Goal: Transaction & Acquisition: Purchase product/service

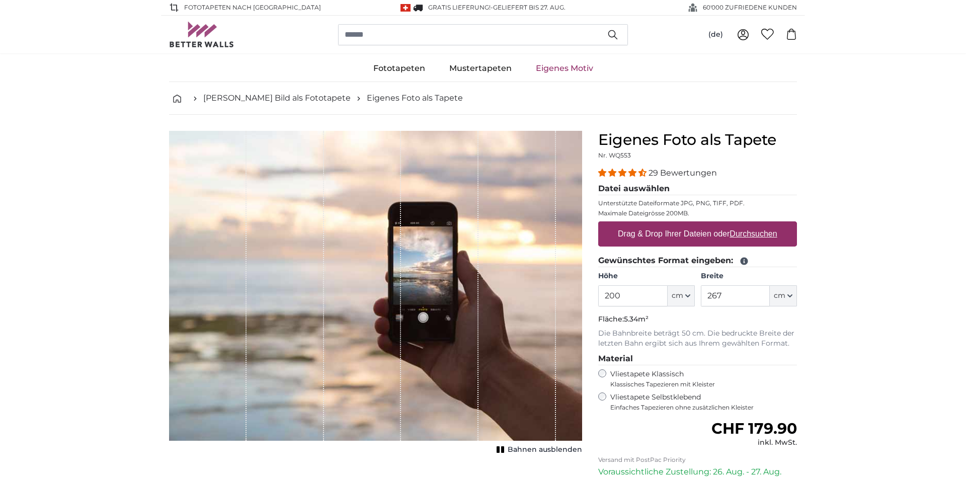
click at [752, 236] on u "Durchsuchen" at bounding box center [753, 233] width 47 height 9
click at [752, 224] on input "Drag & Drop Ihrer Dateien oder Durchsuchen" at bounding box center [697, 222] width 199 height 3
click at [752, 236] on u "Durchsuchen" at bounding box center [753, 233] width 47 height 9
click at [752, 224] on input "Drag & Drop Ihrer Dateien oder Durchsuchen" at bounding box center [697, 222] width 199 height 3
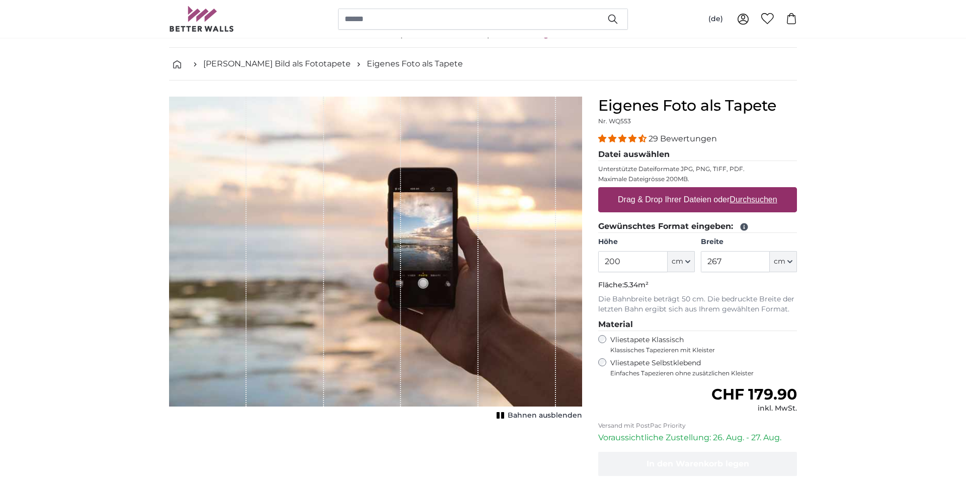
scroll to position [34, 0]
click at [685, 260] on icon "button" at bounding box center [687, 262] width 5 height 5
click at [680, 288] on link "Centimeter (cm)" at bounding box center [681, 288] width 89 height 18
drag, startPoint x: 639, startPoint y: 262, endPoint x: 506, endPoint y: 258, distance: 132.4
click at [506, 258] on product-detail "Abbrechen Bild zuschneiden Bahnen ausblenden Eigenes Foto als Tapete Nr. WQ553 …" at bounding box center [483, 316] width 644 height 470
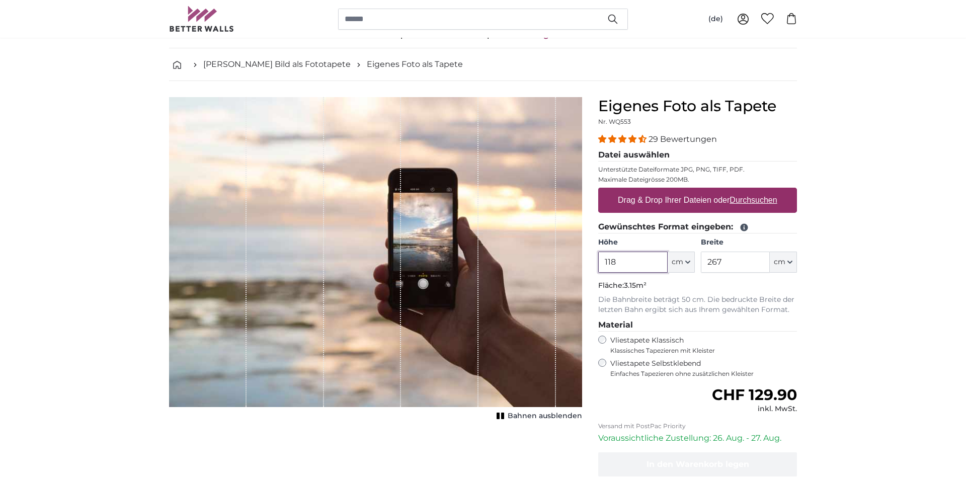
type input "118"
click at [742, 259] on input "267" at bounding box center [735, 262] width 69 height 21
type input "2"
type input "117"
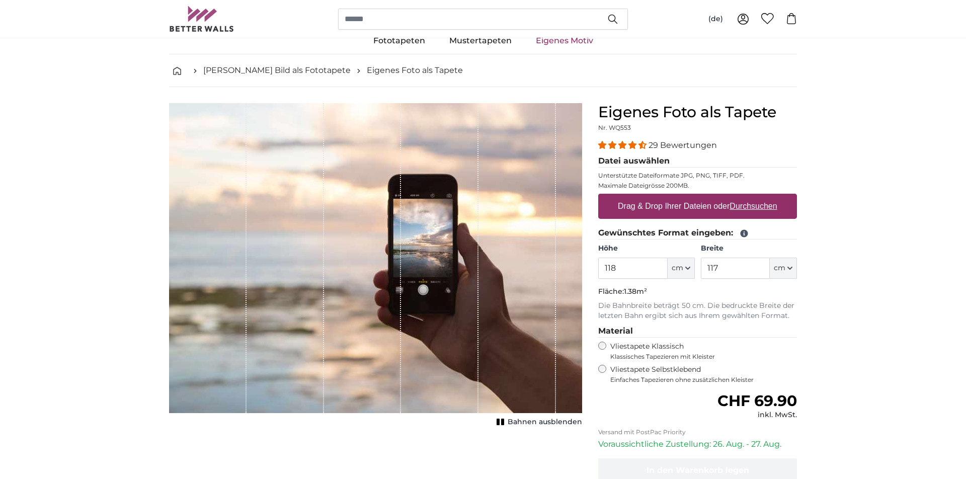
scroll to position [33, 0]
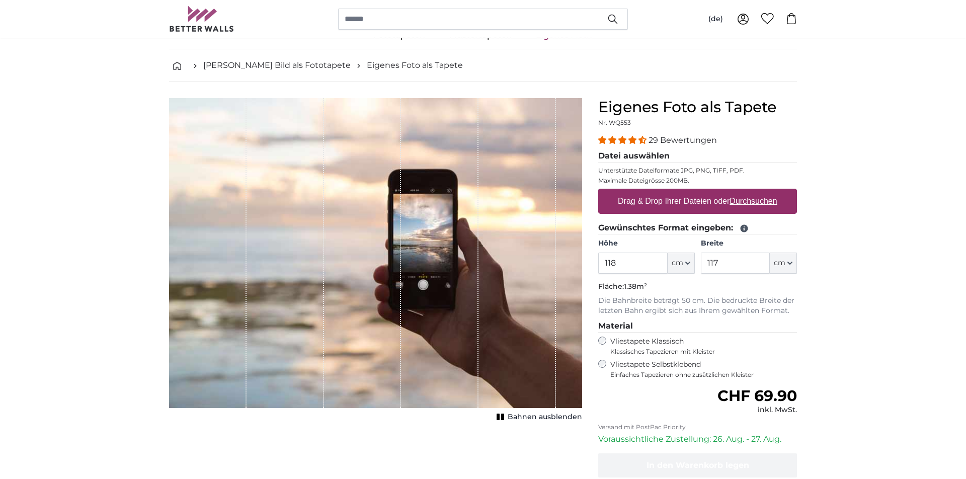
click at [745, 202] on u "Durchsuchen" at bounding box center [753, 201] width 47 height 9
click at [745, 192] on input "Drag & Drop Ihrer Dateien oder Durchsuchen" at bounding box center [697, 190] width 199 height 3
type input "**********"
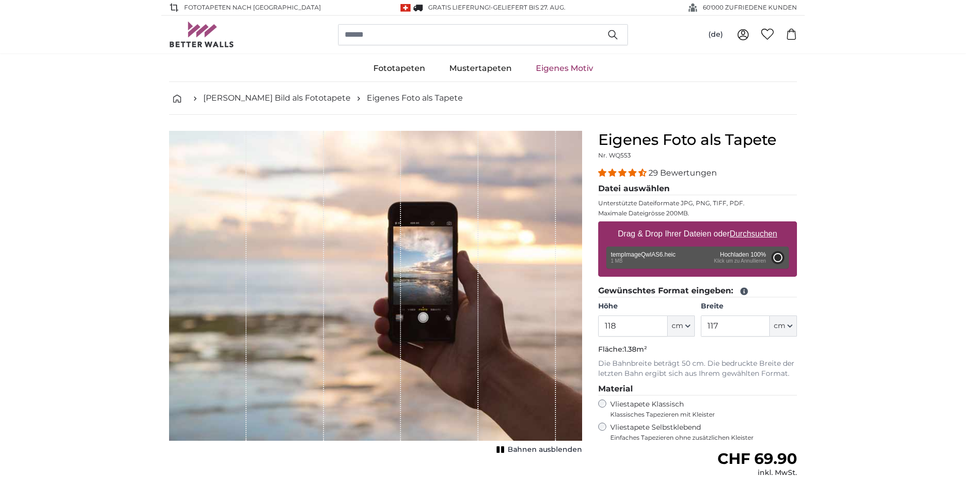
scroll to position [0, 0]
click at [755, 260] on div "Entfernen Nochmal versuchen Entfernen Hochladen Abbrechen Nochmal versuchen Ent…" at bounding box center [697, 258] width 183 height 22
click at [630, 252] on div "Entfernen Nochmal versuchen Entfernen Hochladen Abbrechen Nochmal versuchen Ent…" at bounding box center [697, 258] width 183 height 22
click at [757, 230] on u "Durchsuchen" at bounding box center [753, 233] width 47 height 9
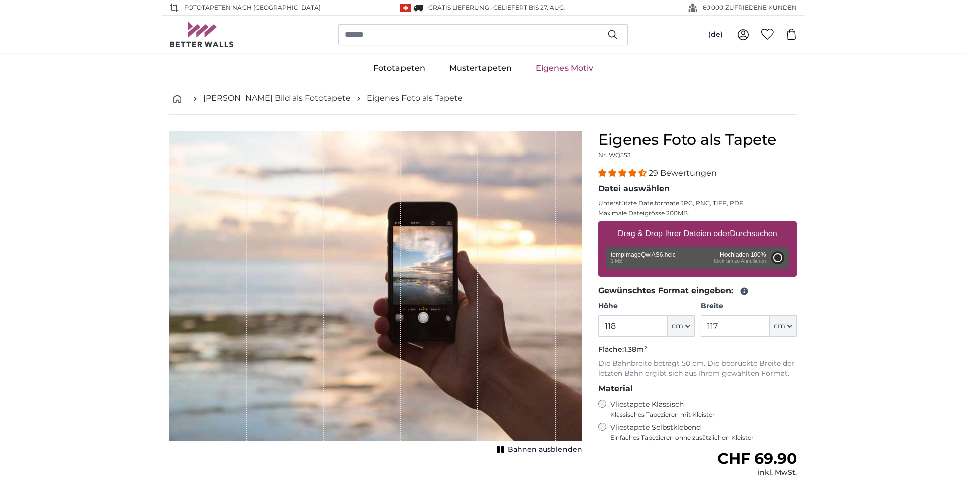
click at [757, 224] on input "Drag & Drop Ihrer Dateien oder Durchsuchen" at bounding box center [697, 222] width 199 height 3
type input "**********"
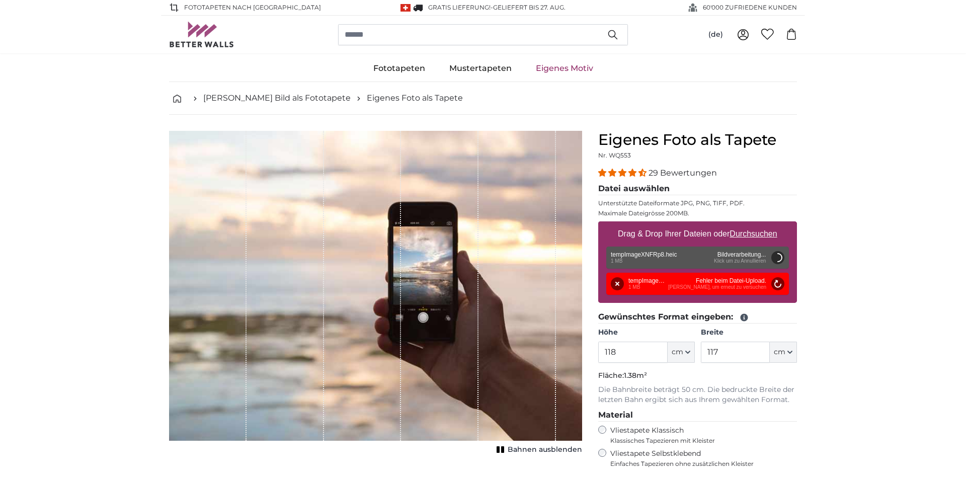
type input "200"
type input "134"
